Goal: Find specific page/section: Find specific page/section

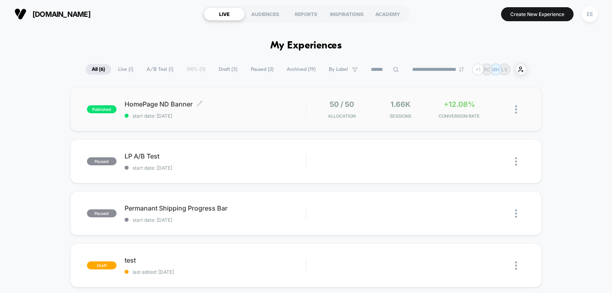
click at [227, 110] on div "HomePage ND Banner Click to edit experience details Click to edit experience de…" at bounding box center [215, 109] width 181 height 19
